Goal: Task Accomplishment & Management: Manage account settings

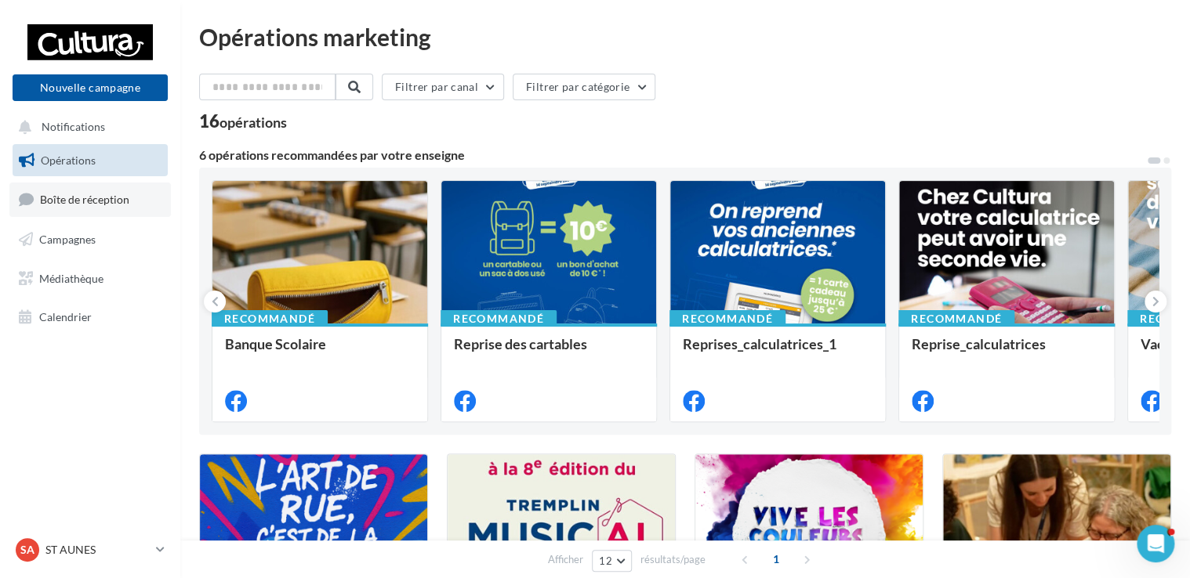
click at [111, 201] on span "Boîte de réception" at bounding box center [84, 199] width 89 height 13
